Goal: Information Seeking & Learning: Learn about a topic

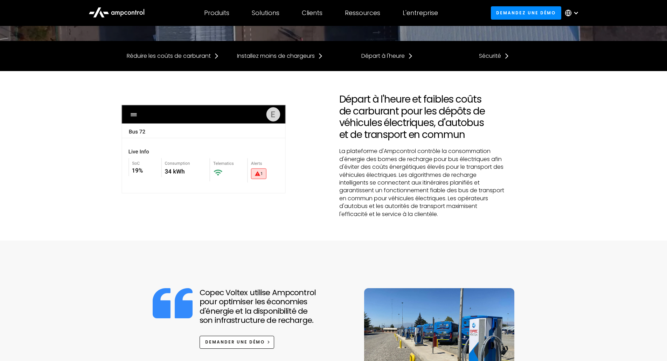
scroll to position [175, 0]
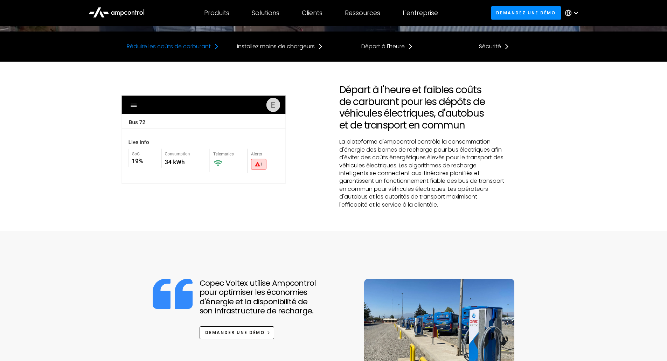
click at [201, 43] on div "Réduire les coûts de carburant" at bounding box center [169, 47] width 84 height 8
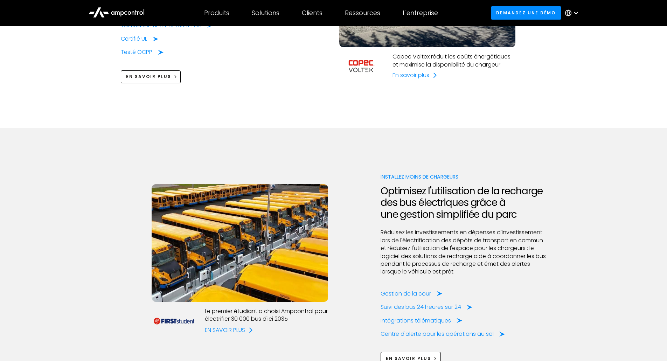
scroll to position [742, 0]
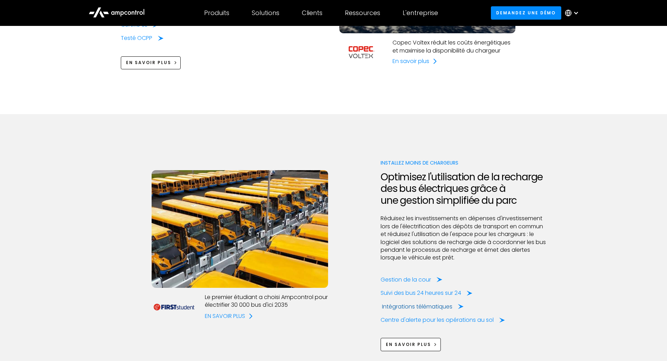
click at [411, 304] on div "Intégrations télématiques" at bounding box center [417, 307] width 70 height 8
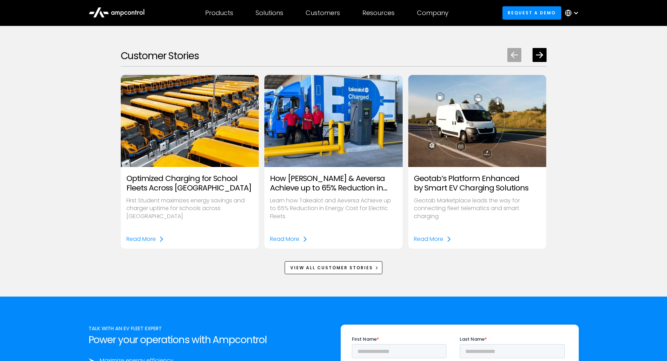
scroll to position [910, 0]
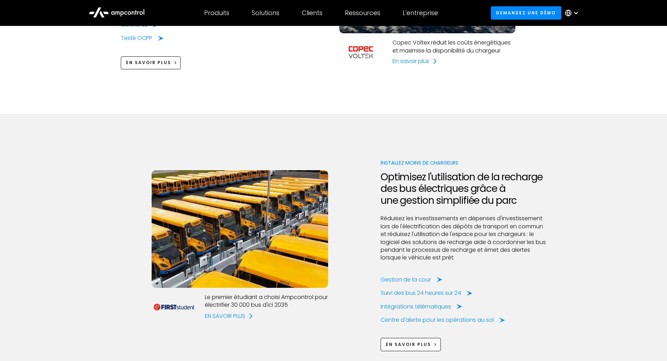
scroll to position [175, 0]
